Goal: Task Accomplishment & Management: Use online tool/utility

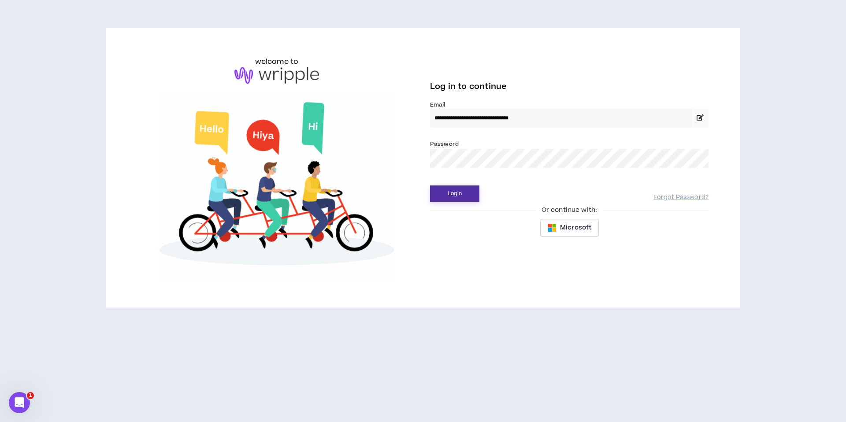
click at [449, 194] on button "Login" at bounding box center [454, 193] width 49 height 16
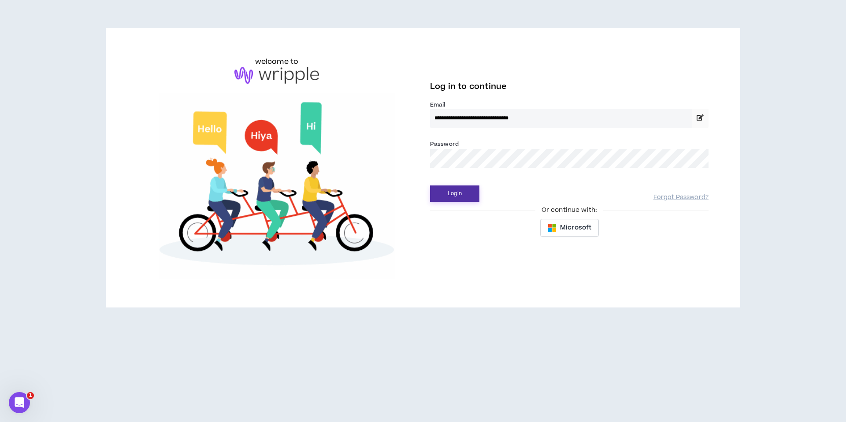
click at [455, 191] on button "Login" at bounding box center [454, 193] width 49 height 16
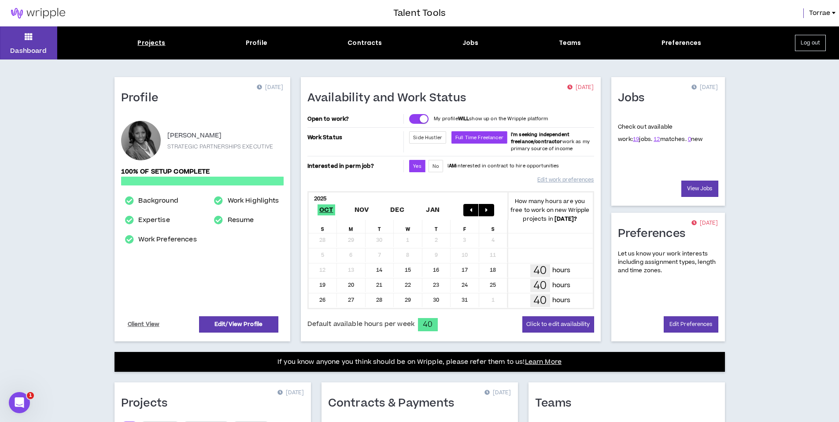
click at [151, 45] on div "Projects" at bounding box center [151, 42] width 28 height 9
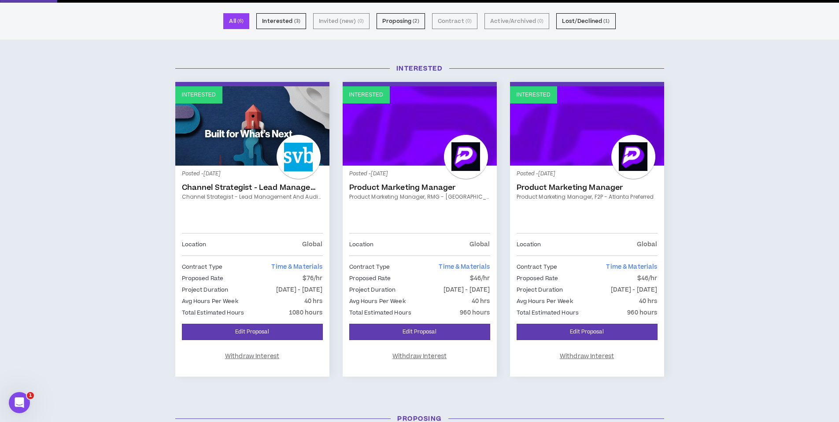
scroll to position [55, 0]
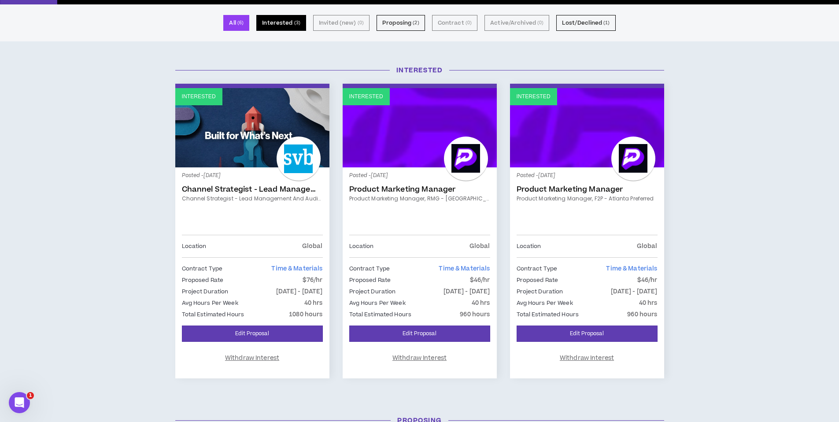
click at [284, 22] on button "Interested ( 3 )" at bounding box center [281, 23] width 50 height 16
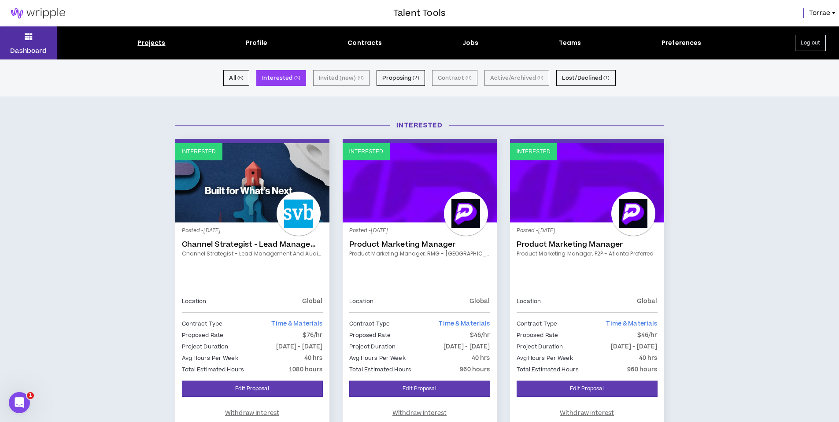
click at [30, 38] on icon at bounding box center [29, 36] width 8 height 12
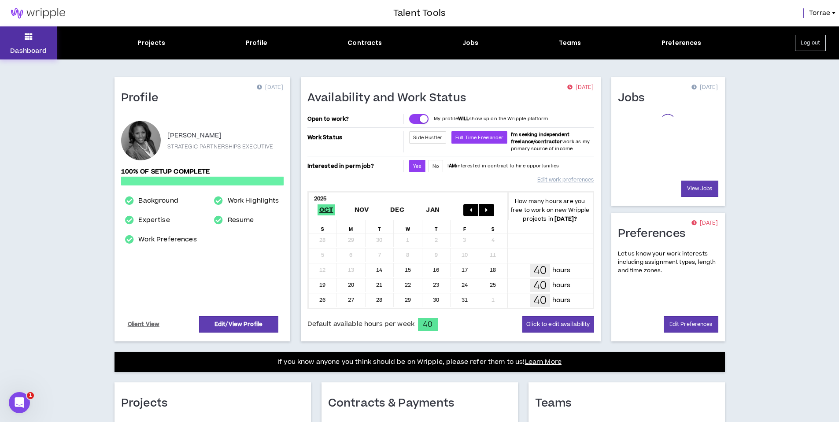
scroll to position [154, 0]
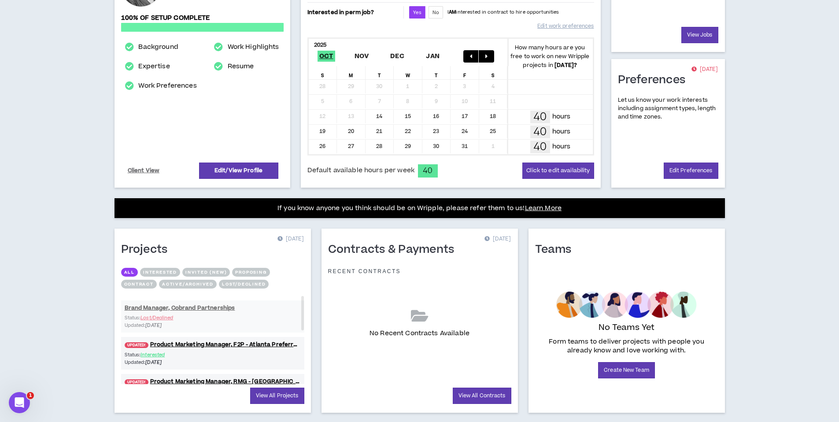
drag, startPoint x: 303, startPoint y: 324, endPoint x: 304, endPoint y: 304, distance: 20.3
click at [304, 304] on div "Projects [DATE] All Interested Invited (new) Proposing Contract Active/Archived…" at bounding box center [213, 321] width 196 height 184
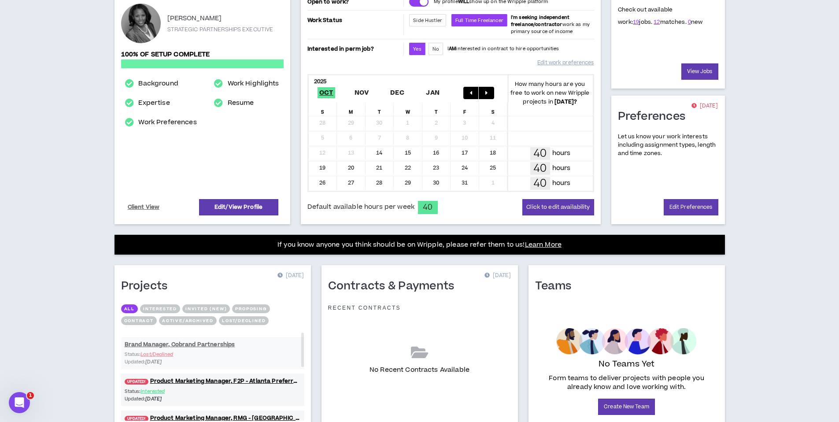
scroll to position [0, 0]
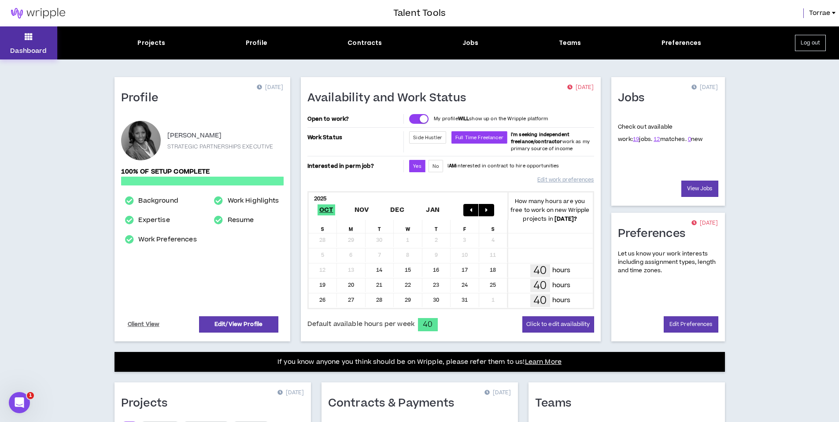
click at [22, 37] on button "Dashboard" at bounding box center [28, 42] width 57 height 33
click at [698, 190] on link "View Jobs" at bounding box center [699, 189] width 37 height 16
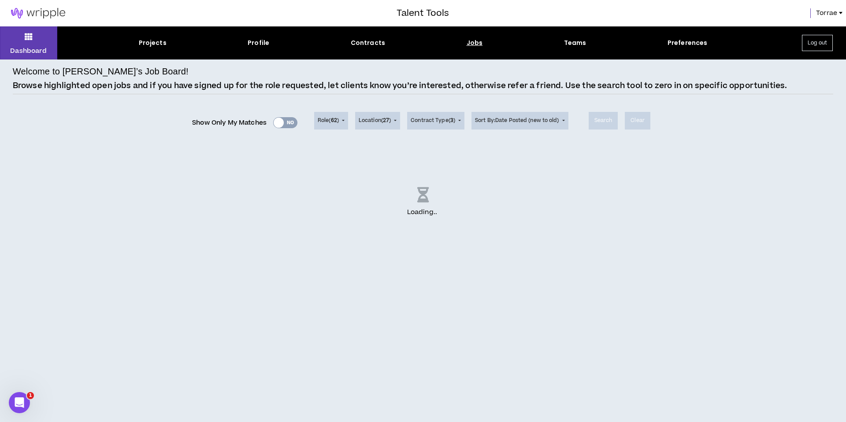
click at [840, 14] on div at bounding box center [841, 13] width 4 height 2
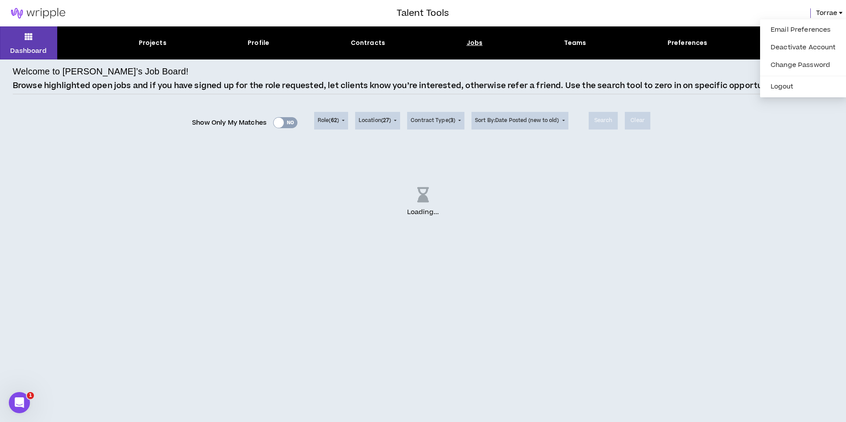
click at [739, 13] on div "Torrae" at bounding box center [647, 13] width 396 height 10
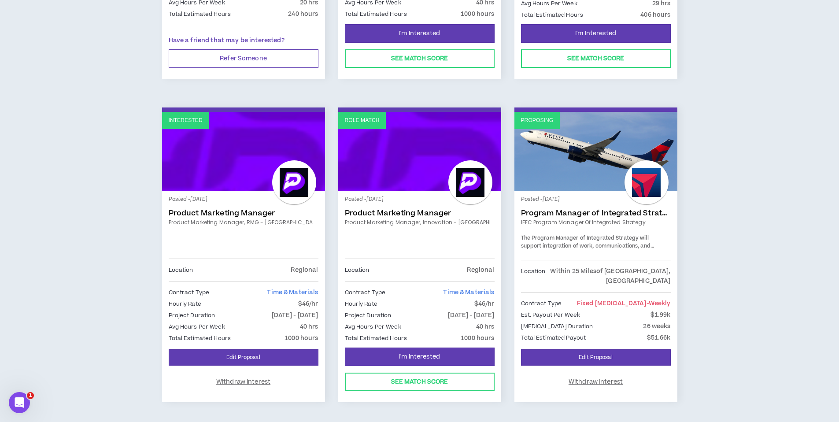
scroll to position [720, 0]
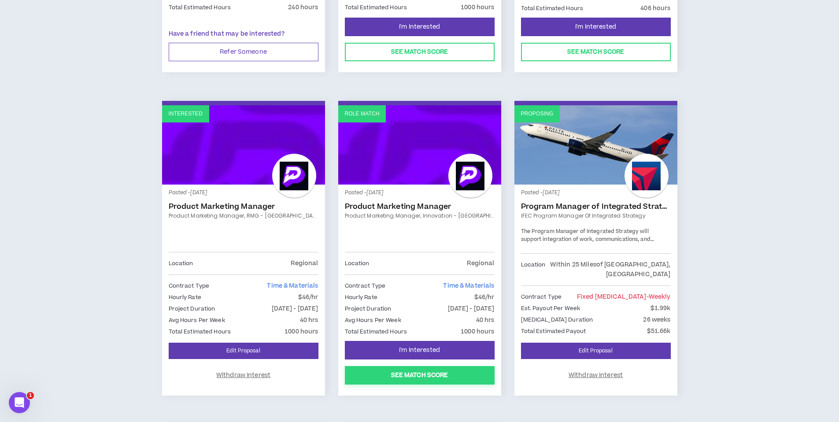
click at [414, 373] on button "See Match Score" at bounding box center [420, 375] width 150 height 18
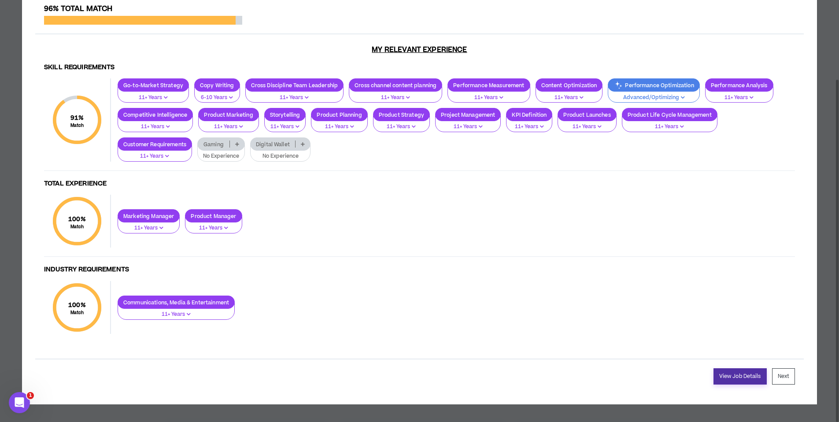
click at [746, 381] on link "View Job Details" at bounding box center [739, 376] width 53 height 16
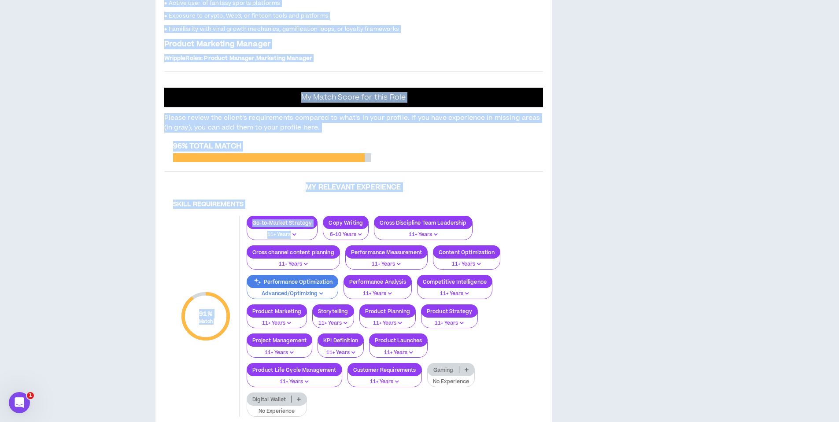
scroll to position [563, 0]
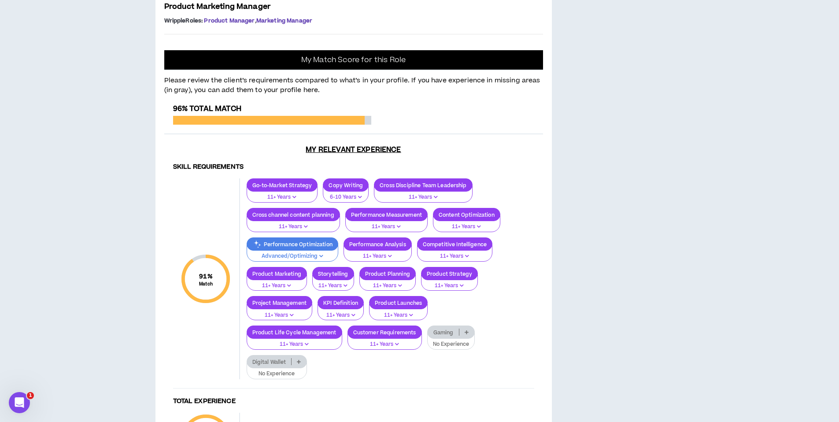
drag, startPoint x: 166, startPoint y: 170, endPoint x: 399, endPoint y: 190, distance: 233.8
copy div "Project: Product Marketing Manager, Innovation - [GEOGRAPHIC_DATA] Preferred Ab…"
